Goal: Check status: Check status

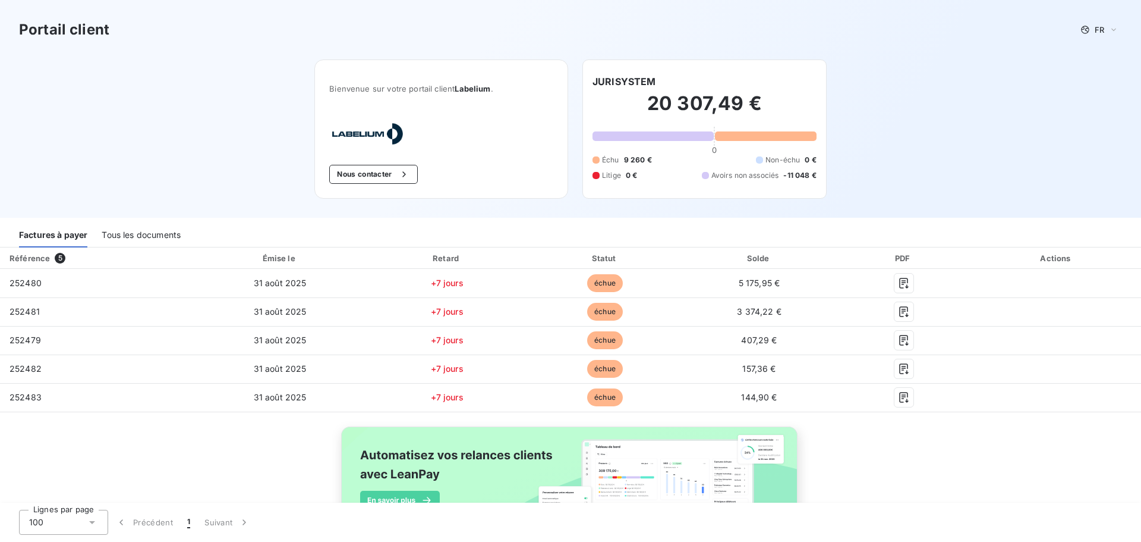
click at [964, 486] on div "Référence 5 Émise le Retard Statut Solde PDF Actions 252480 31 août 2025 +7 jou…" at bounding box center [570, 409] width 1141 height 325
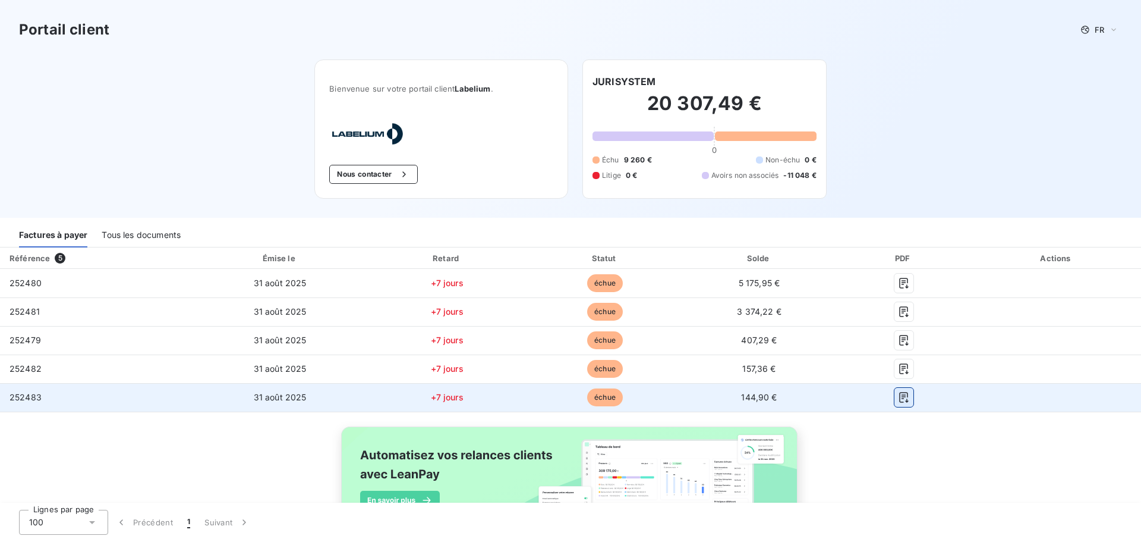
click at [899, 399] on icon "button" at bounding box center [903, 397] width 9 height 11
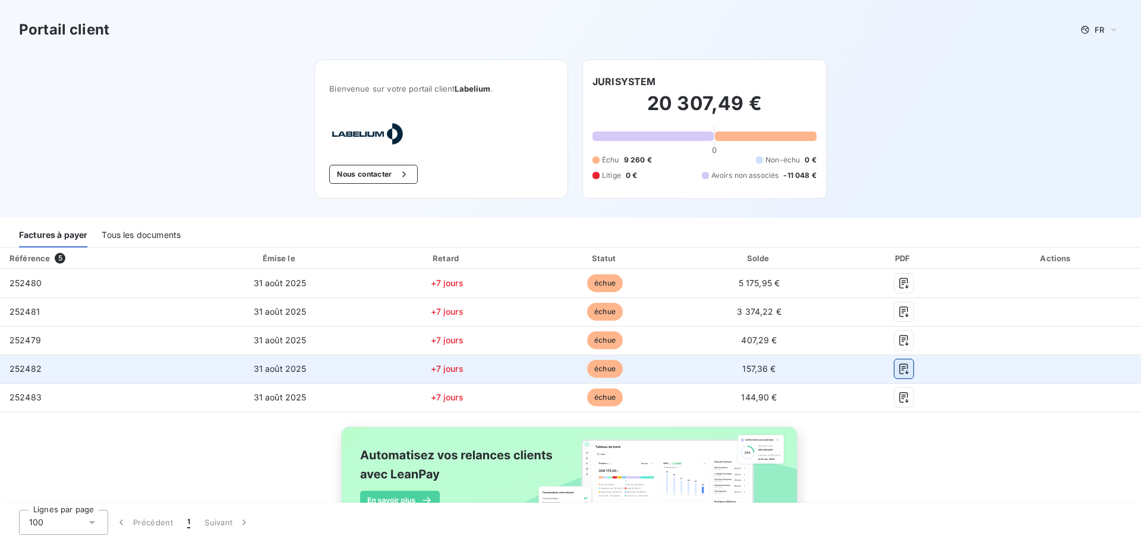
click at [901, 372] on icon "button" at bounding box center [904, 369] width 12 height 12
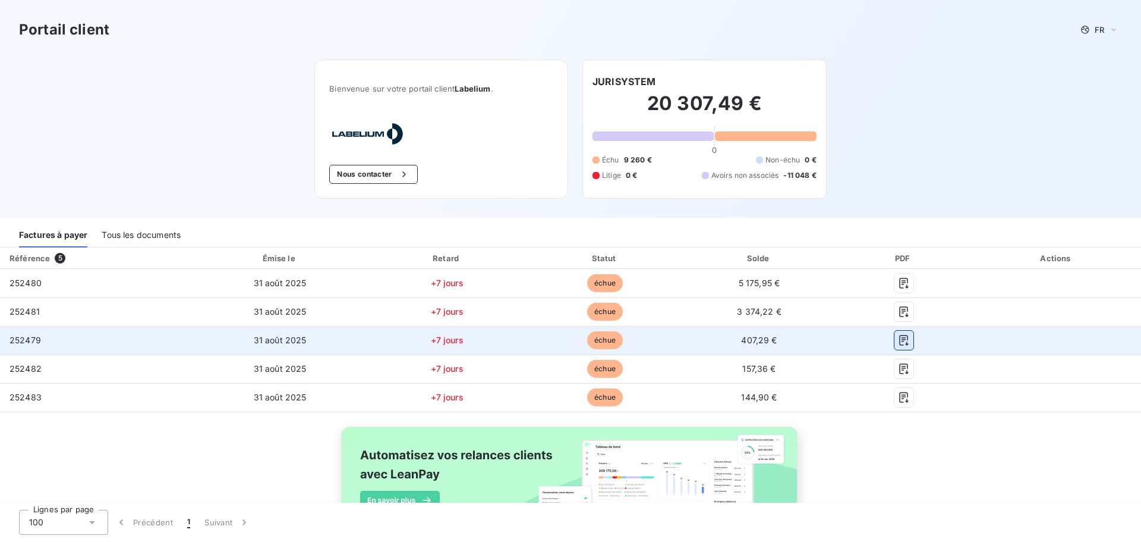
click at [898, 342] on icon "button" at bounding box center [904, 340] width 12 height 12
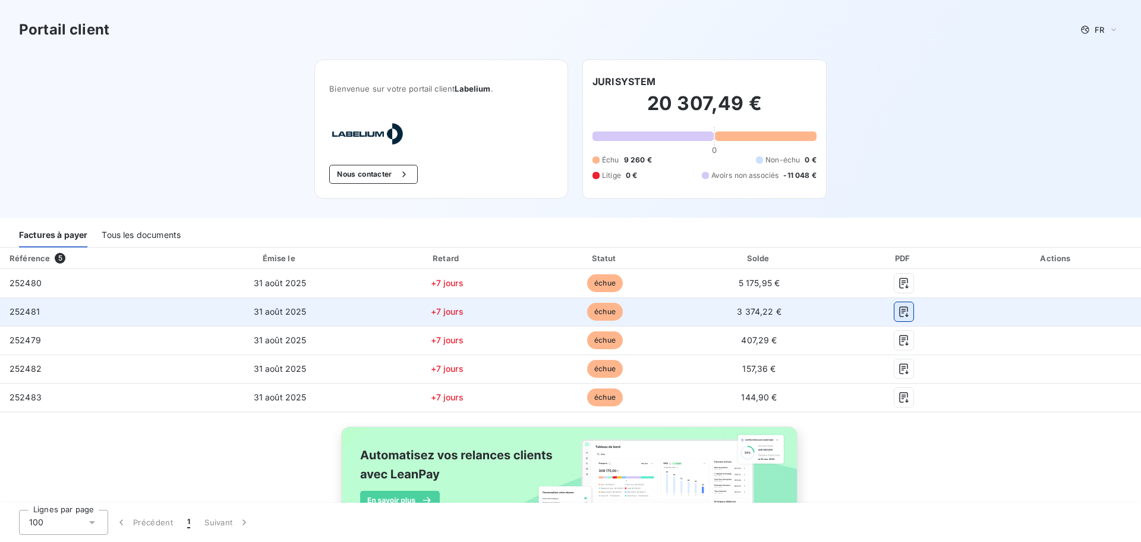
click at [899, 312] on icon "button" at bounding box center [904, 312] width 12 height 12
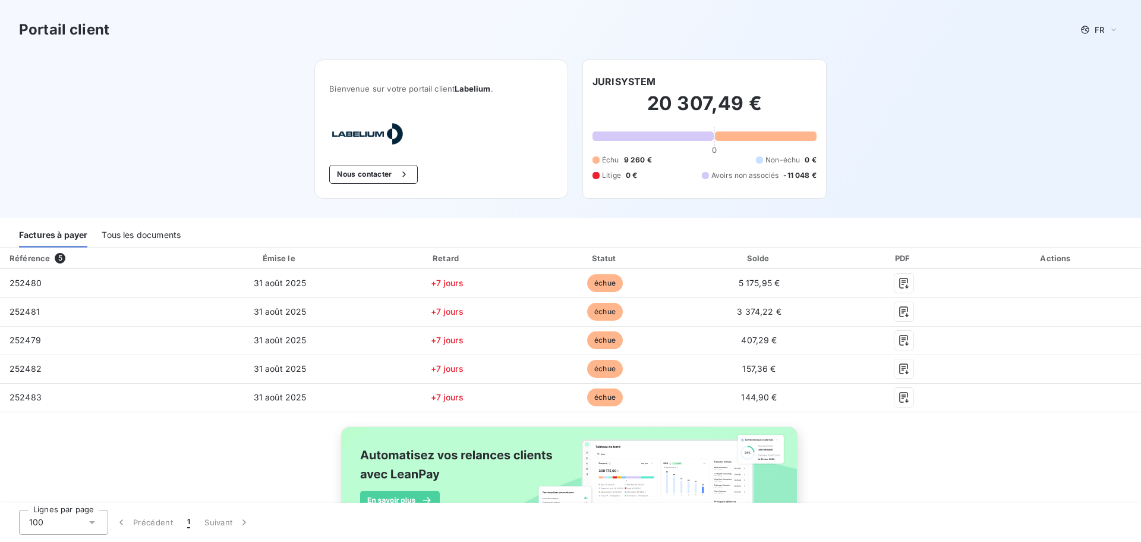
click at [848, 235] on div "Factures à payer Tous les documents" at bounding box center [570, 234] width 1141 height 25
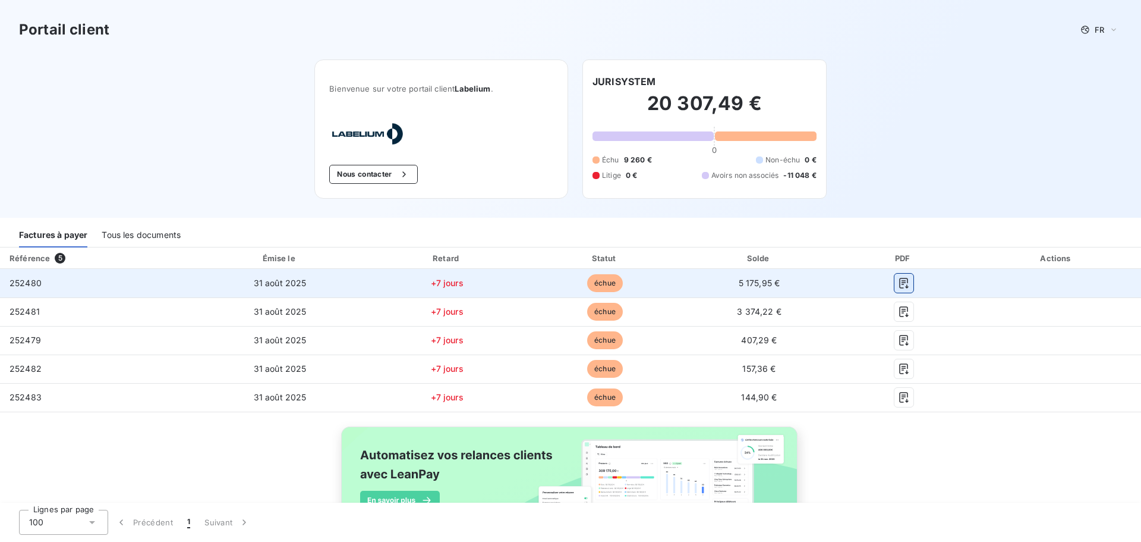
click at [898, 281] on icon "button" at bounding box center [904, 283] width 12 height 12
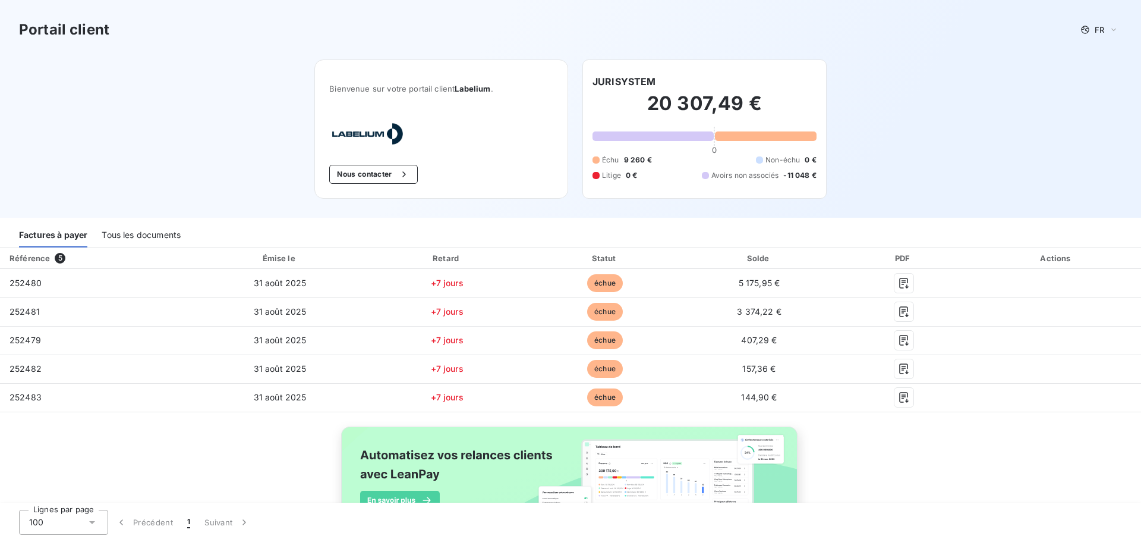
click at [170, 232] on div "Tous les documents" at bounding box center [141, 234] width 79 height 25
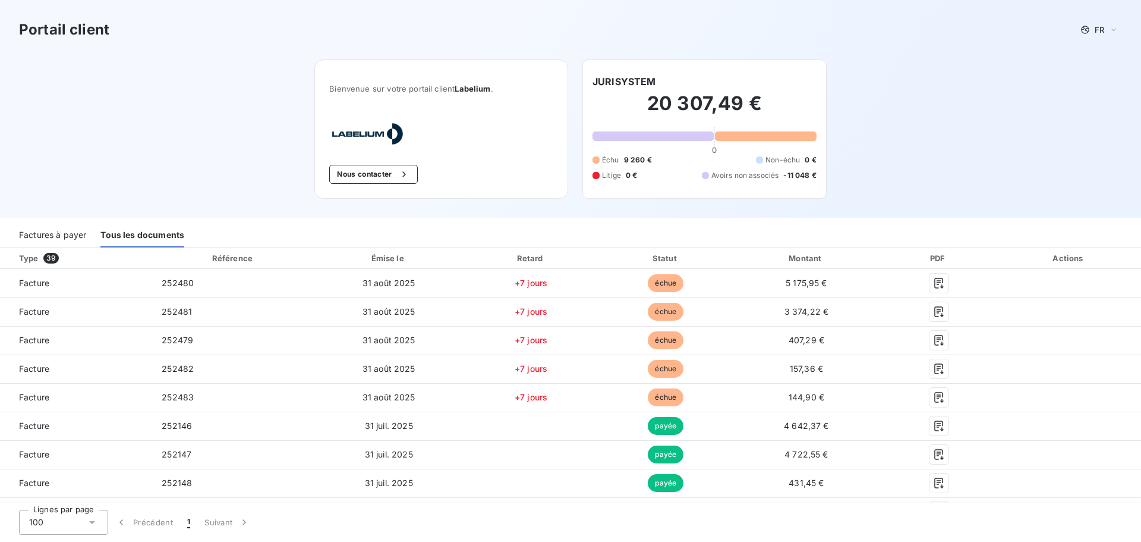
click at [946, 197] on div "Portail client FR Bienvenue sur votre portail client Labelium . Nous contacter …" at bounding box center [570, 109] width 1141 height 218
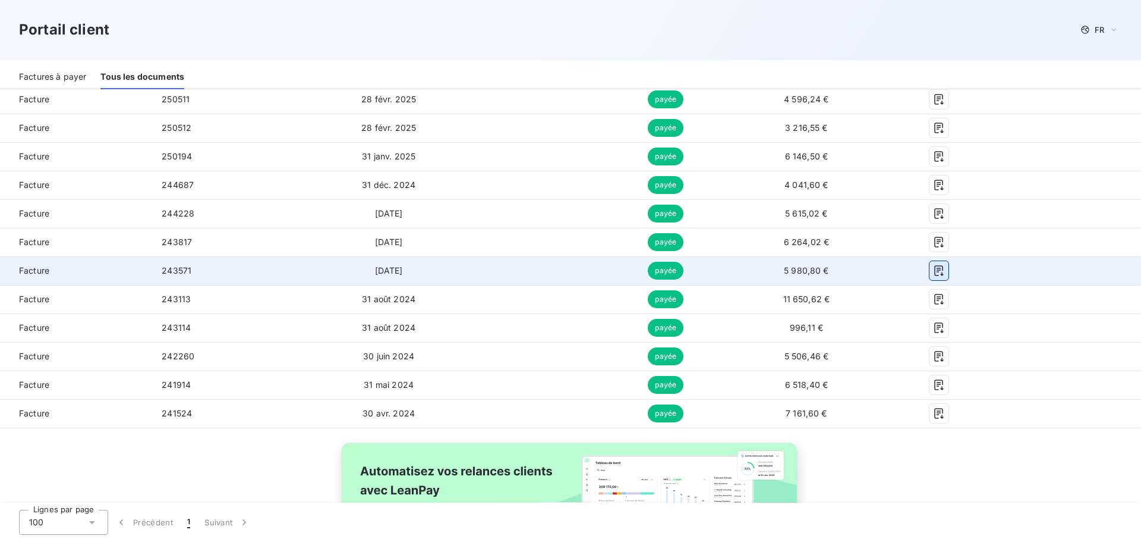
click at [933, 270] on icon "button" at bounding box center [939, 271] width 12 height 12
